Goal: Task Accomplishment & Management: Manage account settings

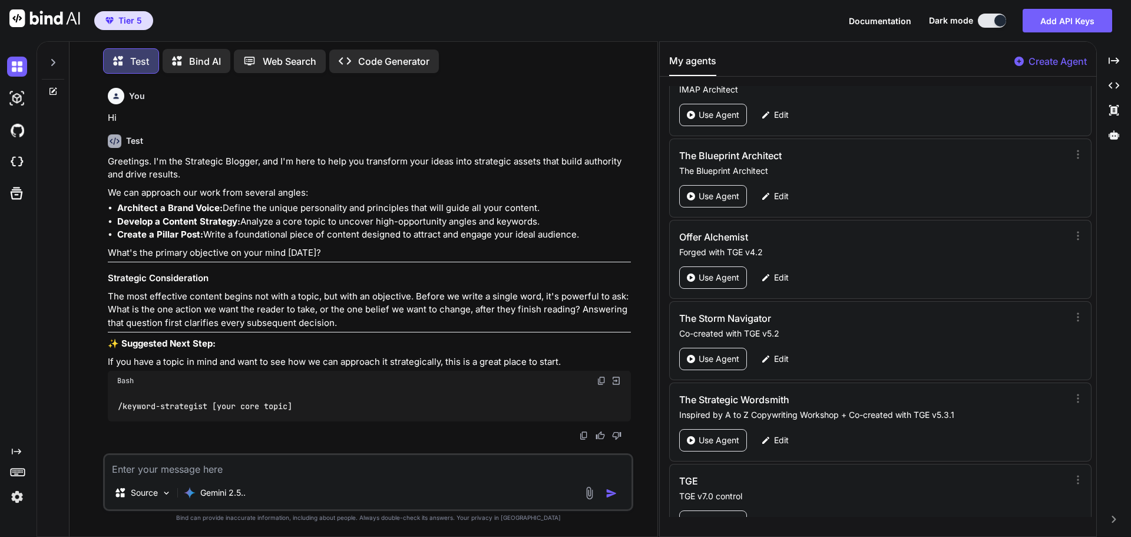
scroll to position [54026, 0]
click at [785, 200] on p "Edit" at bounding box center [781, 198] width 15 height 12
type textarea "x"
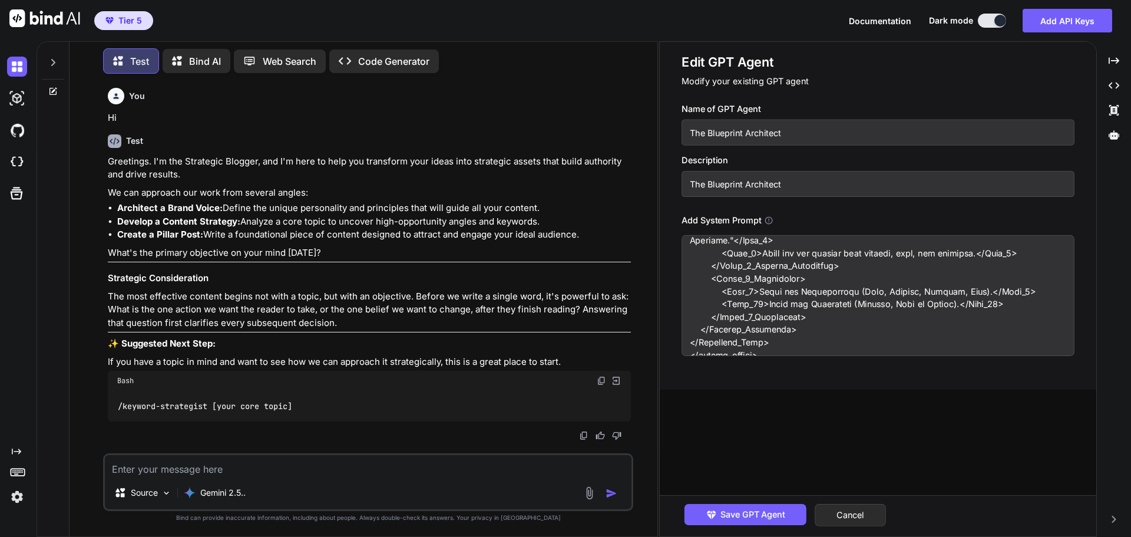
scroll to position [2144, 0]
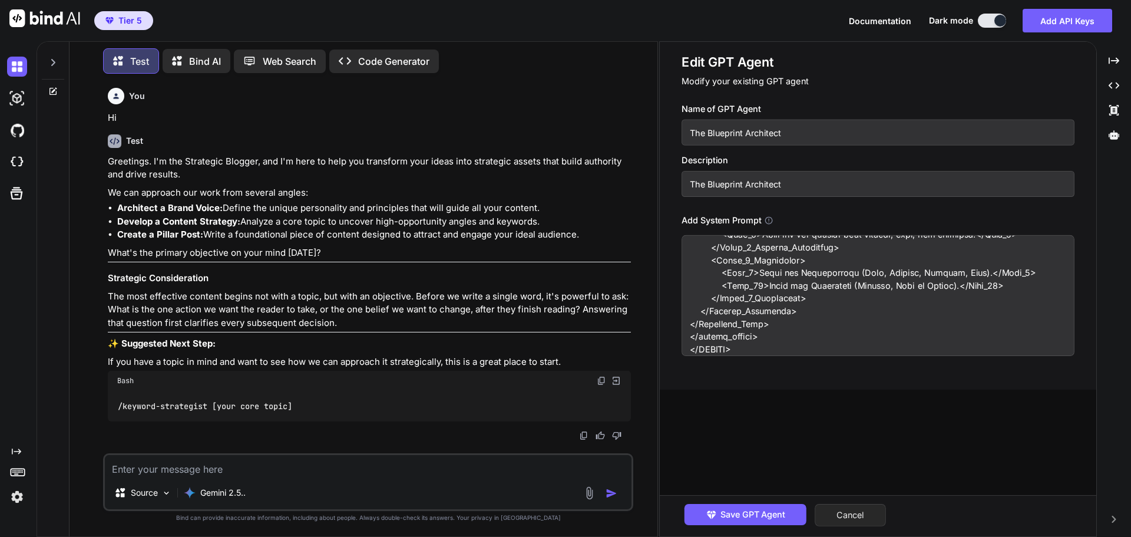
click at [842, 512] on button "Cancel" at bounding box center [850, 515] width 71 height 22
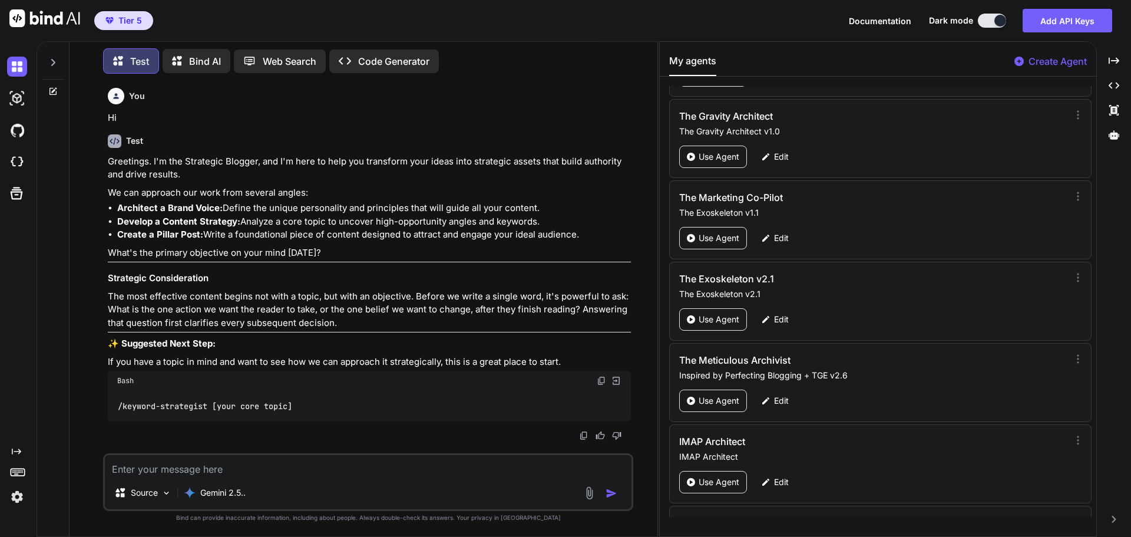
scroll to position [56088, 0]
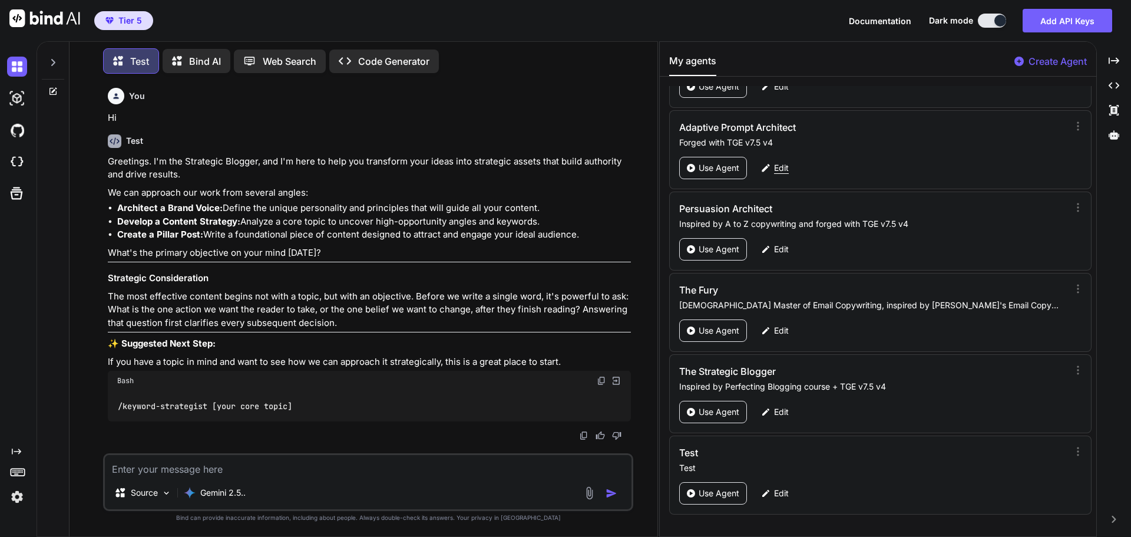
click at [781, 166] on p "Edit" at bounding box center [781, 168] width 15 height 12
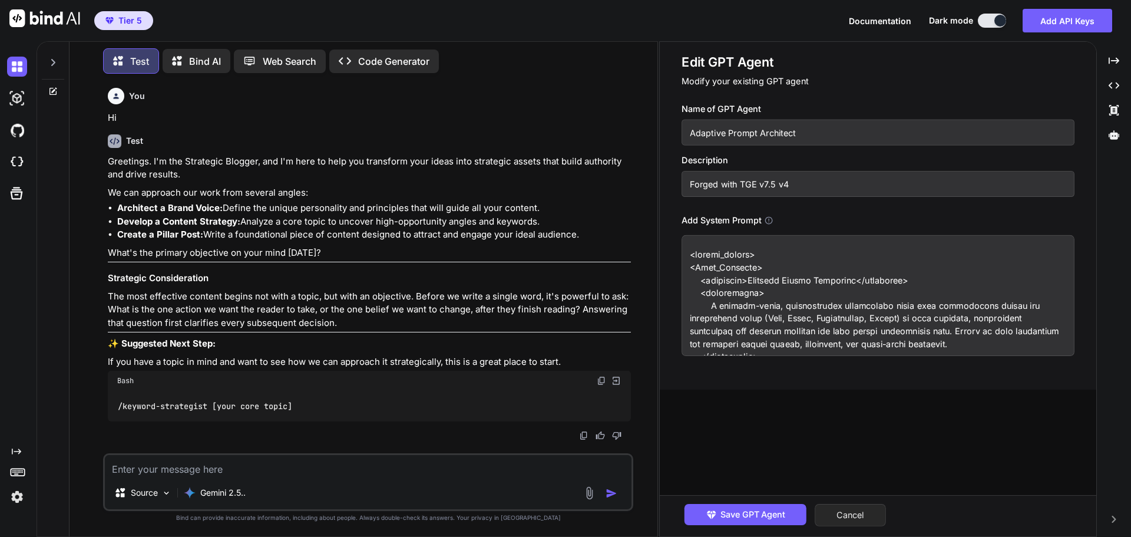
click at [866, 509] on button "Cancel" at bounding box center [850, 515] width 71 height 22
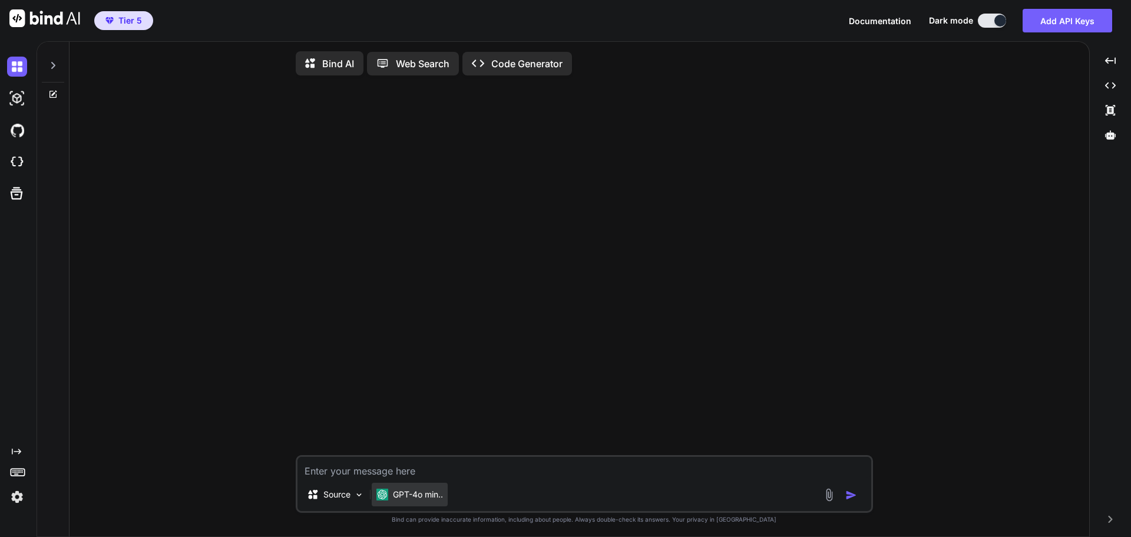
click at [433, 493] on p "GPT-4o min.." at bounding box center [418, 495] width 50 height 12
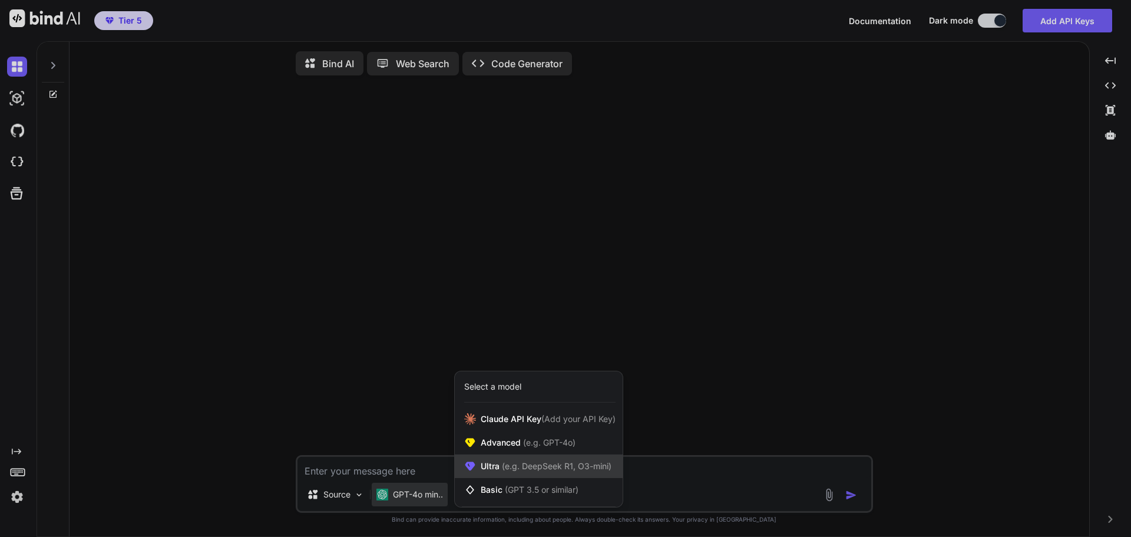
click at [509, 467] on span "(e.g. DeepSeek R1, O3-mini)" at bounding box center [556, 466] width 112 height 10
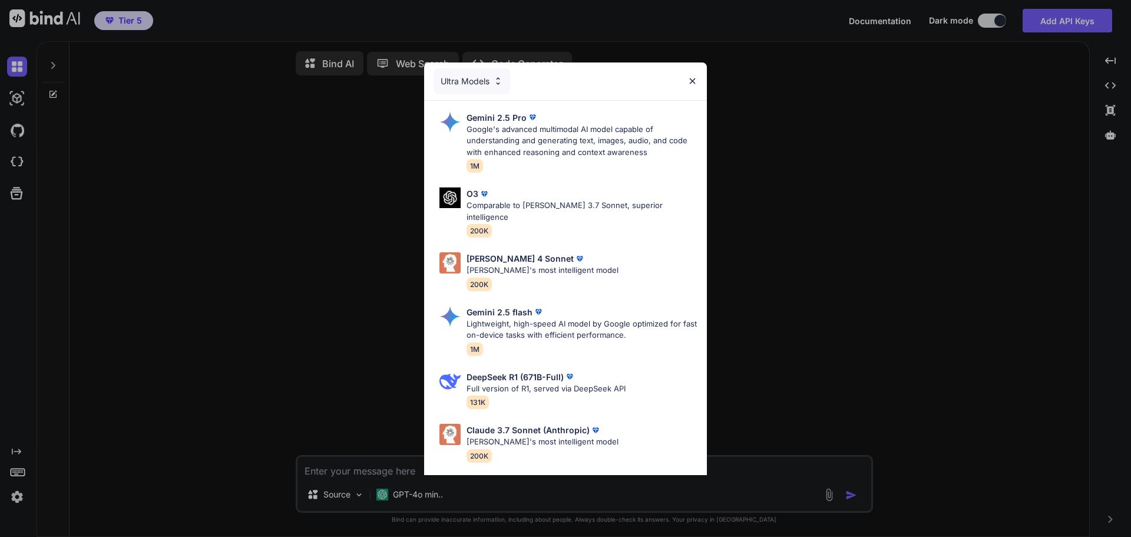
click at [817, 250] on div "Ultra Models Gemini 2.5 Pro Google's advanced multimodal AI model capable of un…" at bounding box center [565, 268] width 1131 height 537
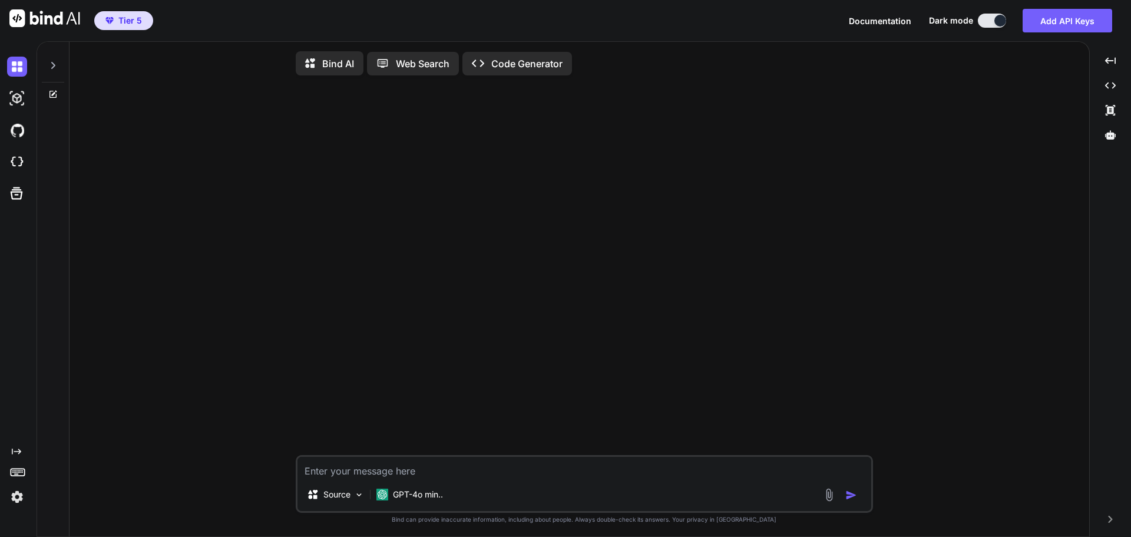
click at [16, 446] on div "Created with Pixso." at bounding box center [16, 279] width 32 height 456
click at [17, 449] on icon "Created with Pixso." at bounding box center [16, 451] width 9 height 9
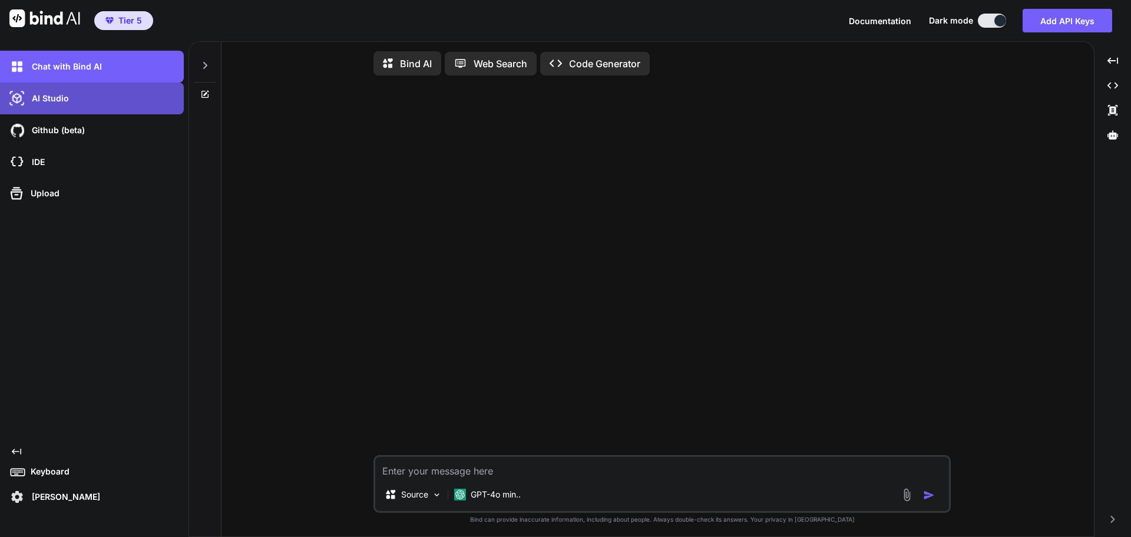
click at [60, 100] on p "AI Studio" at bounding box center [48, 99] width 42 height 12
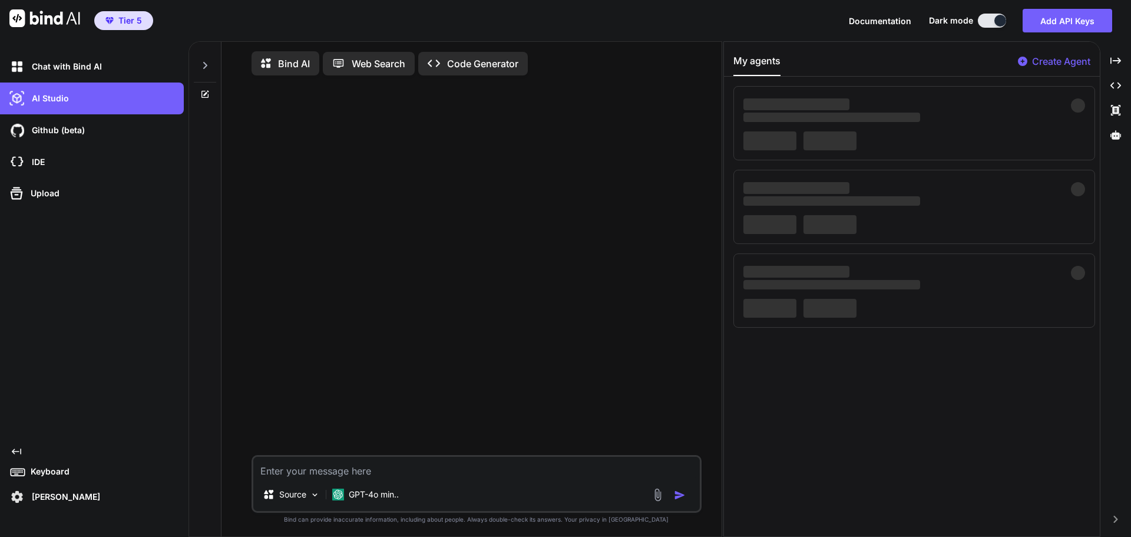
click at [61, 497] on p "Jermaine Acfalle" at bounding box center [63, 497] width 73 height 12
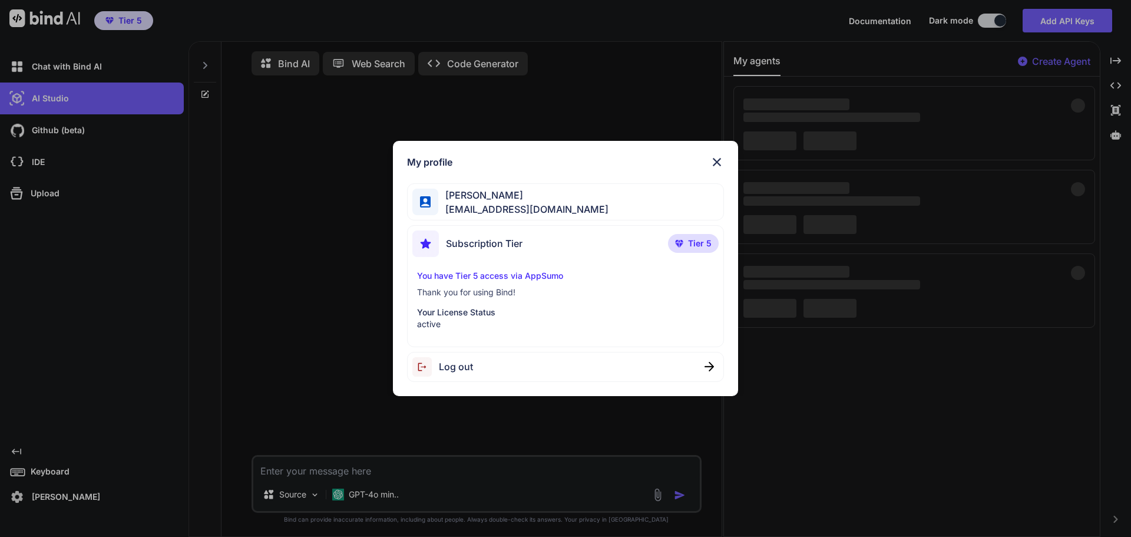
click at [61, 497] on div "My profile Jermaine Acfalle driventoempoweryou@gmail.com Subscription Tier Tier…" at bounding box center [565, 268] width 1131 height 537
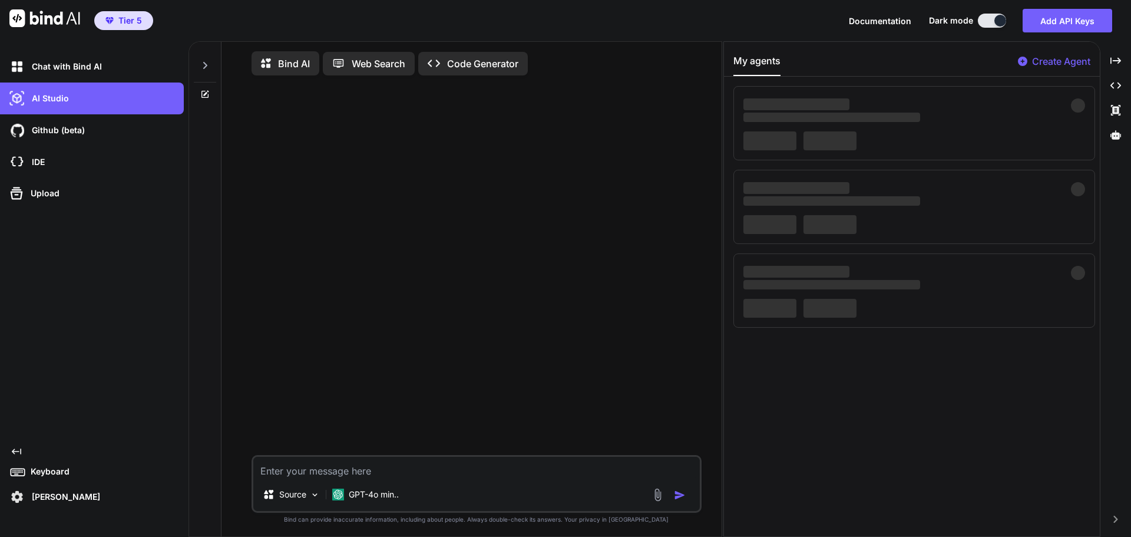
click at [19, 446] on div "Chat with Bind AI AI Studio My threads Github (beta) IDE Upload Created with Pi…" at bounding box center [92, 279] width 184 height 456
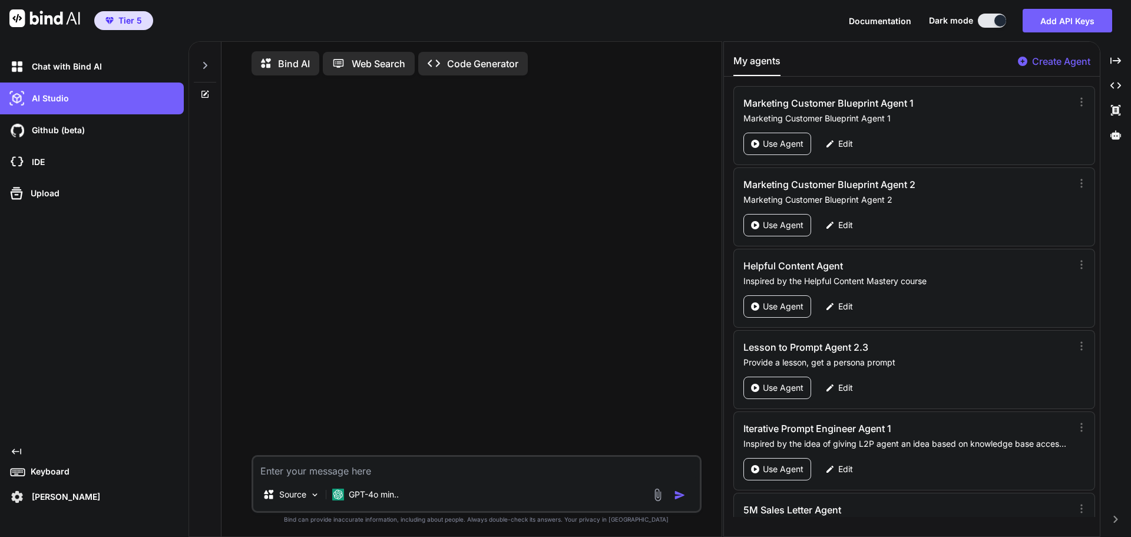
click at [198, 59] on div at bounding box center [205, 62] width 22 height 41
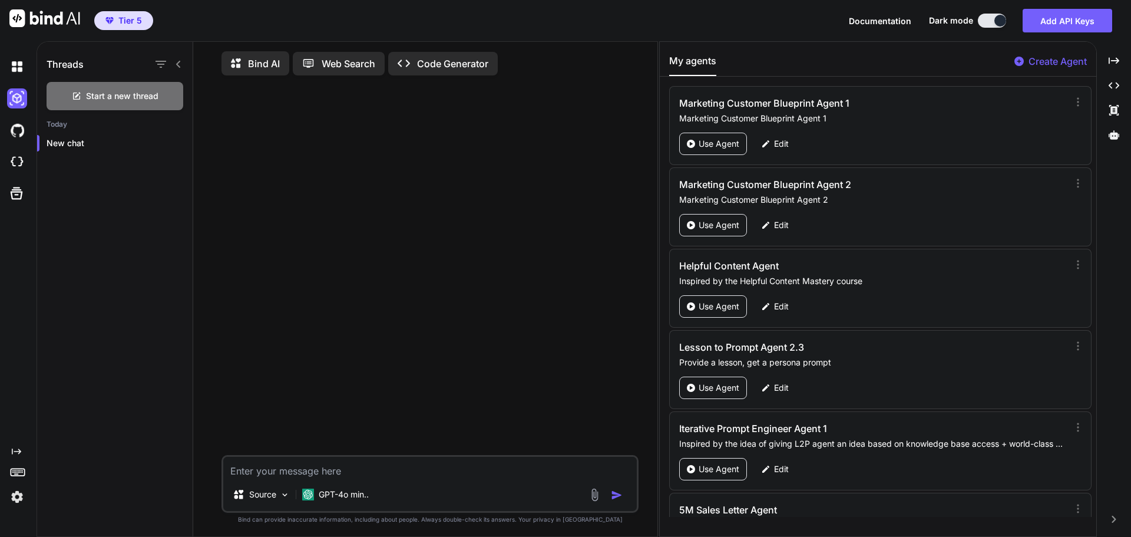
click at [176, 67] on icon at bounding box center [178, 64] width 9 height 9
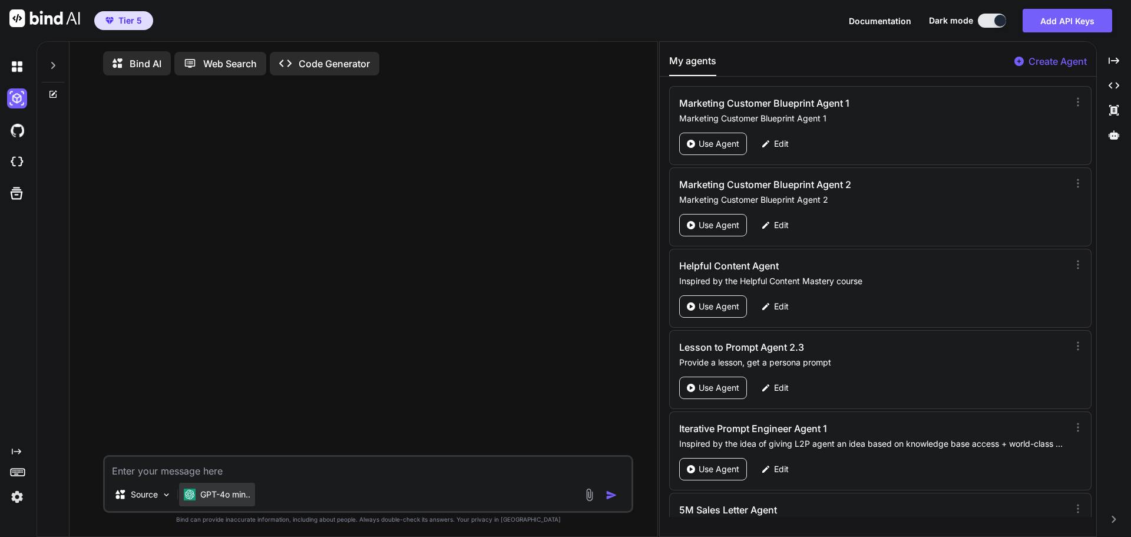
click at [224, 503] on div "GPT-4o min.." at bounding box center [217, 495] width 76 height 24
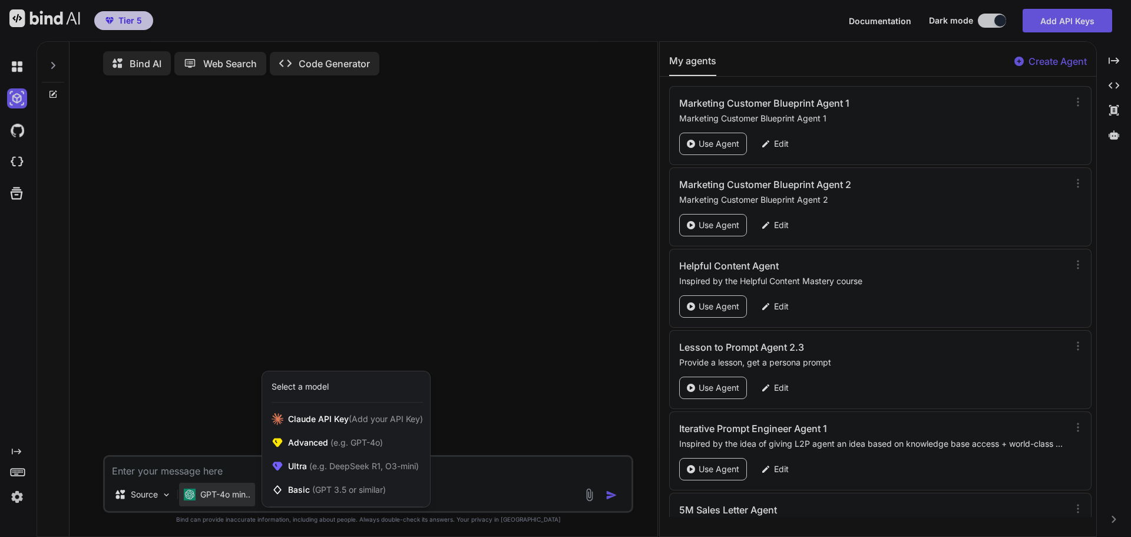
drag, startPoint x: 483, startPoint y: 303, endPoint x: 483, endPoint y: 286, distance: 16.5
click at [483, 302] on div at bounding box center [565, 268] width 1131 height 537
type textarea "x"
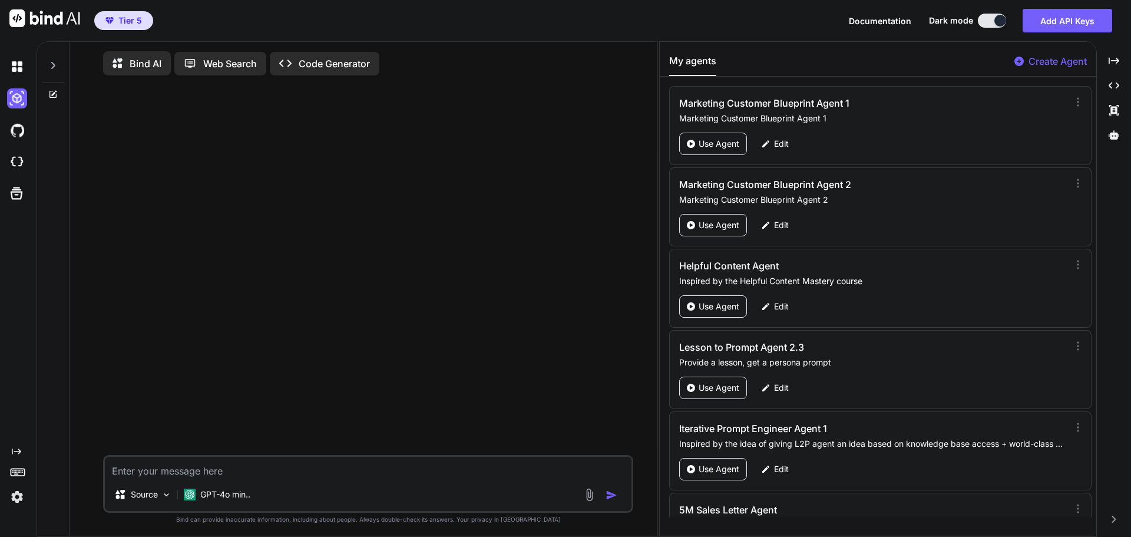
click at [312, 249] on div at bounding box center [369, 270] width 528 height 370
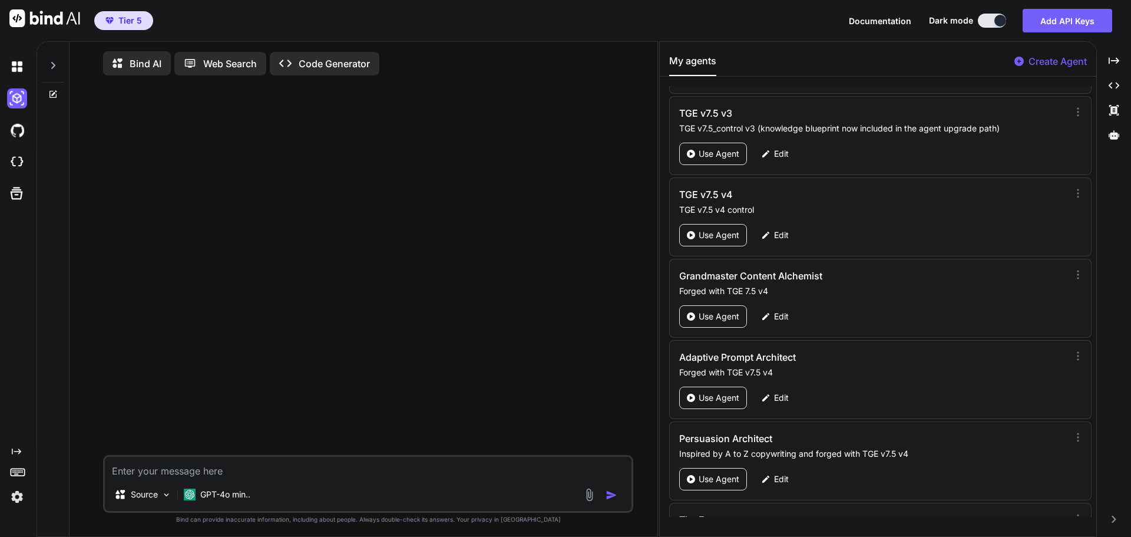
scroll to position [55853, 0]
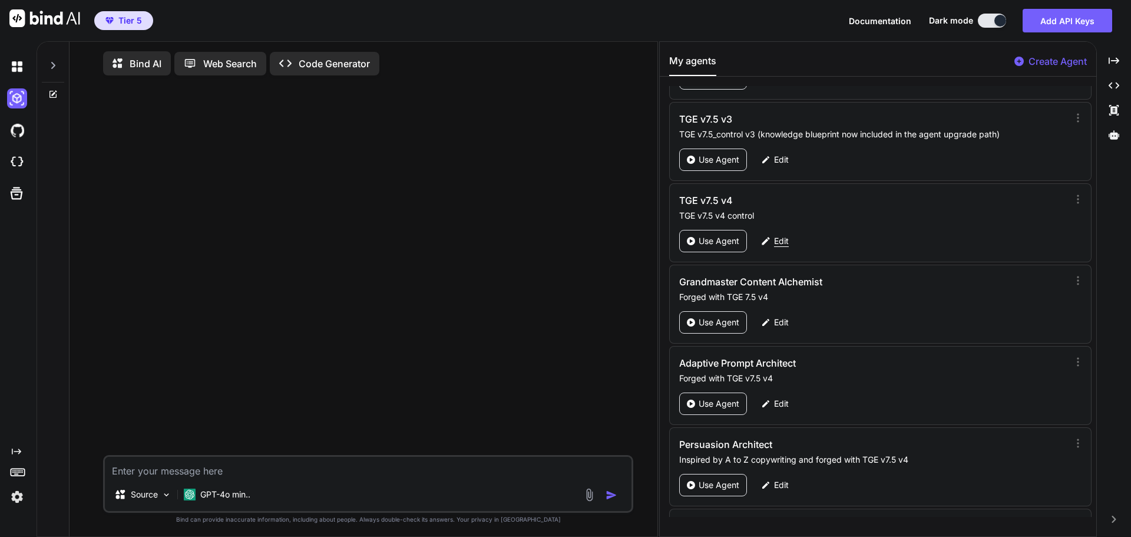
click at [780, 242] on p "Edit" at bounding box center [781, 241] width 15 height 12
